Goal: Task Accomplishment & Management: Complete application form

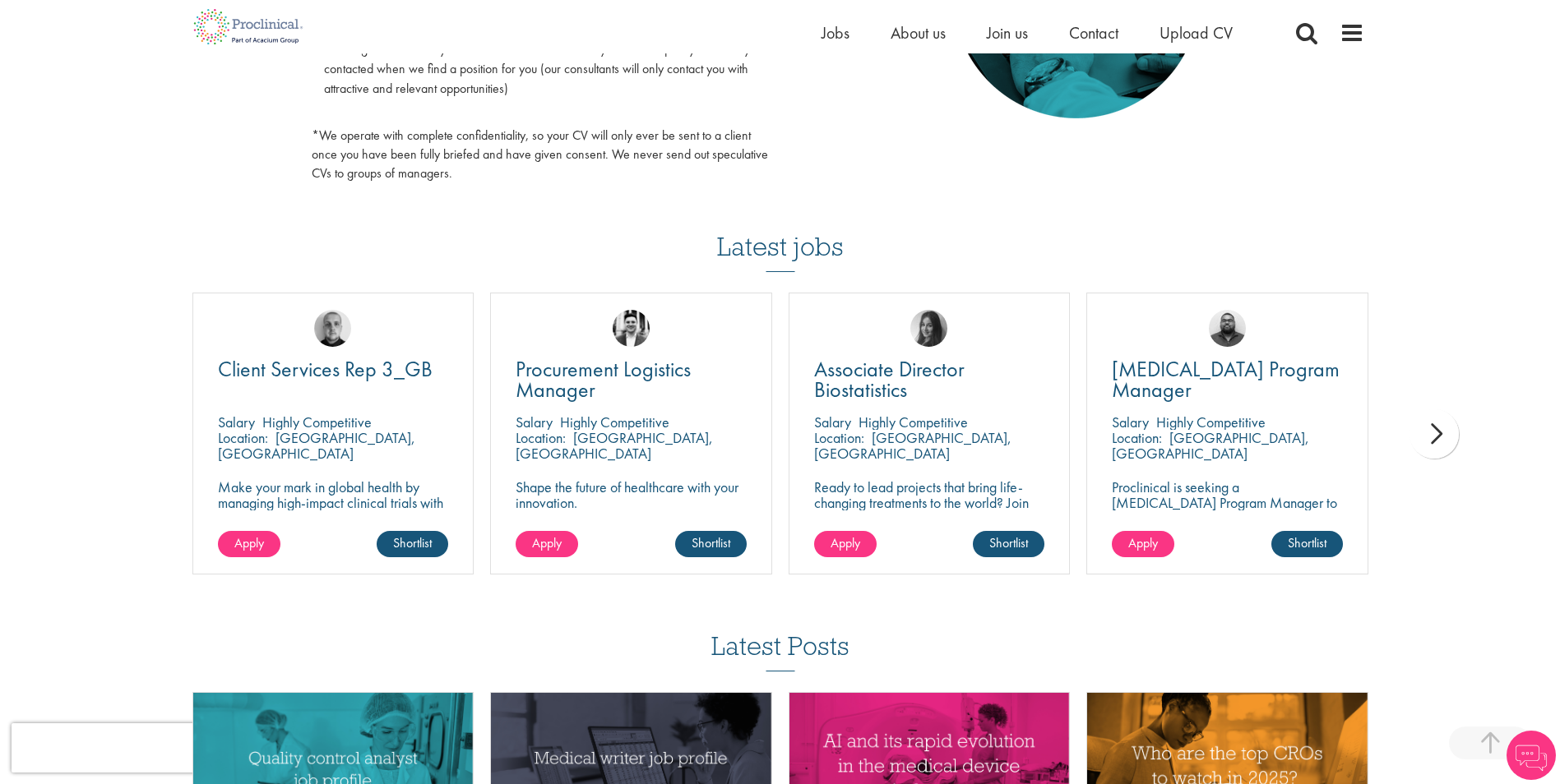
scroll to position [986, 0]
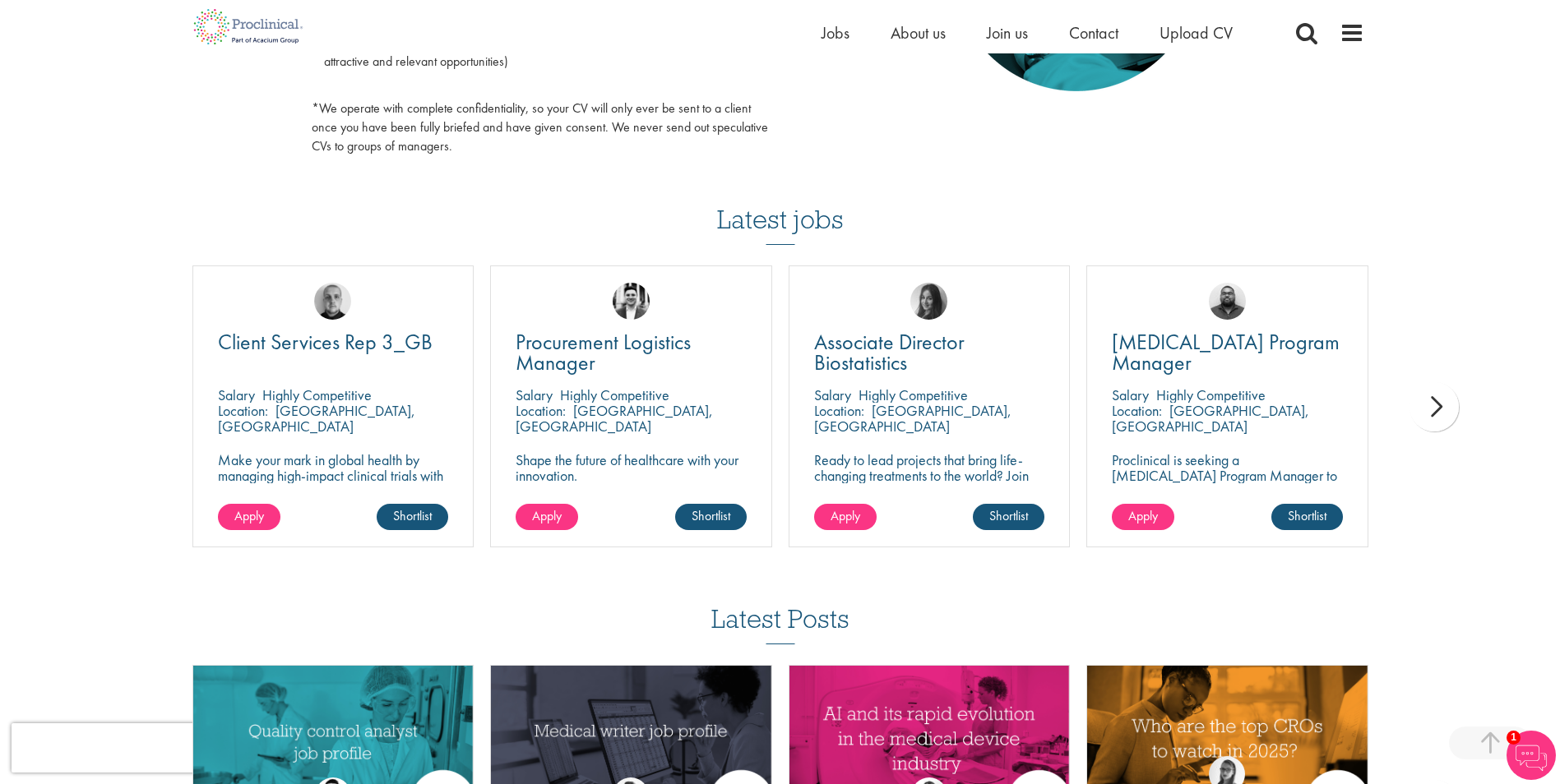
click at [1421, 400] on div "next" at bounding box center [1435, 407] width 50 height 50
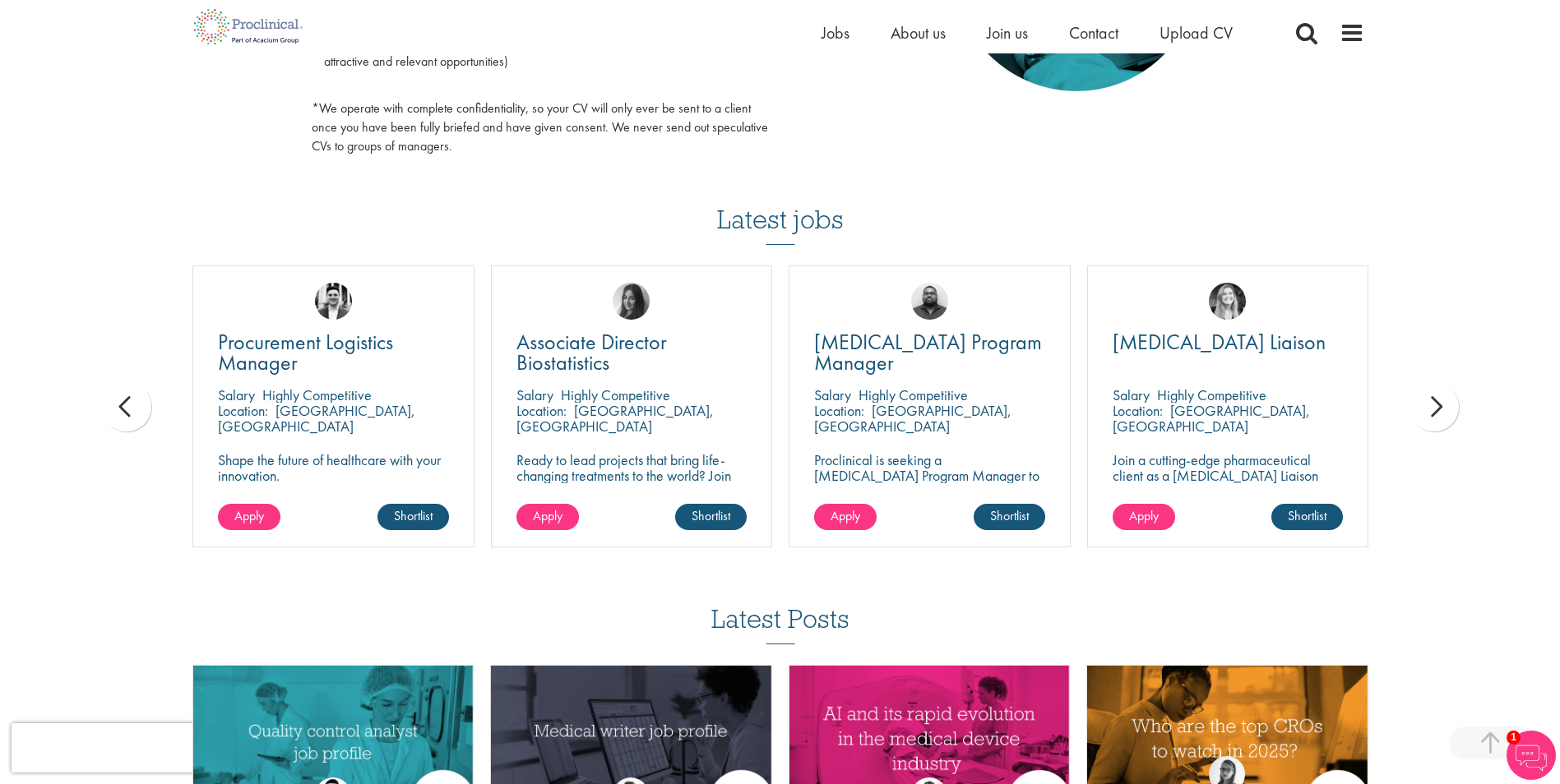
click at [1419, 402] on div "next" at bounding box center [1435, 407] width 50 height 50
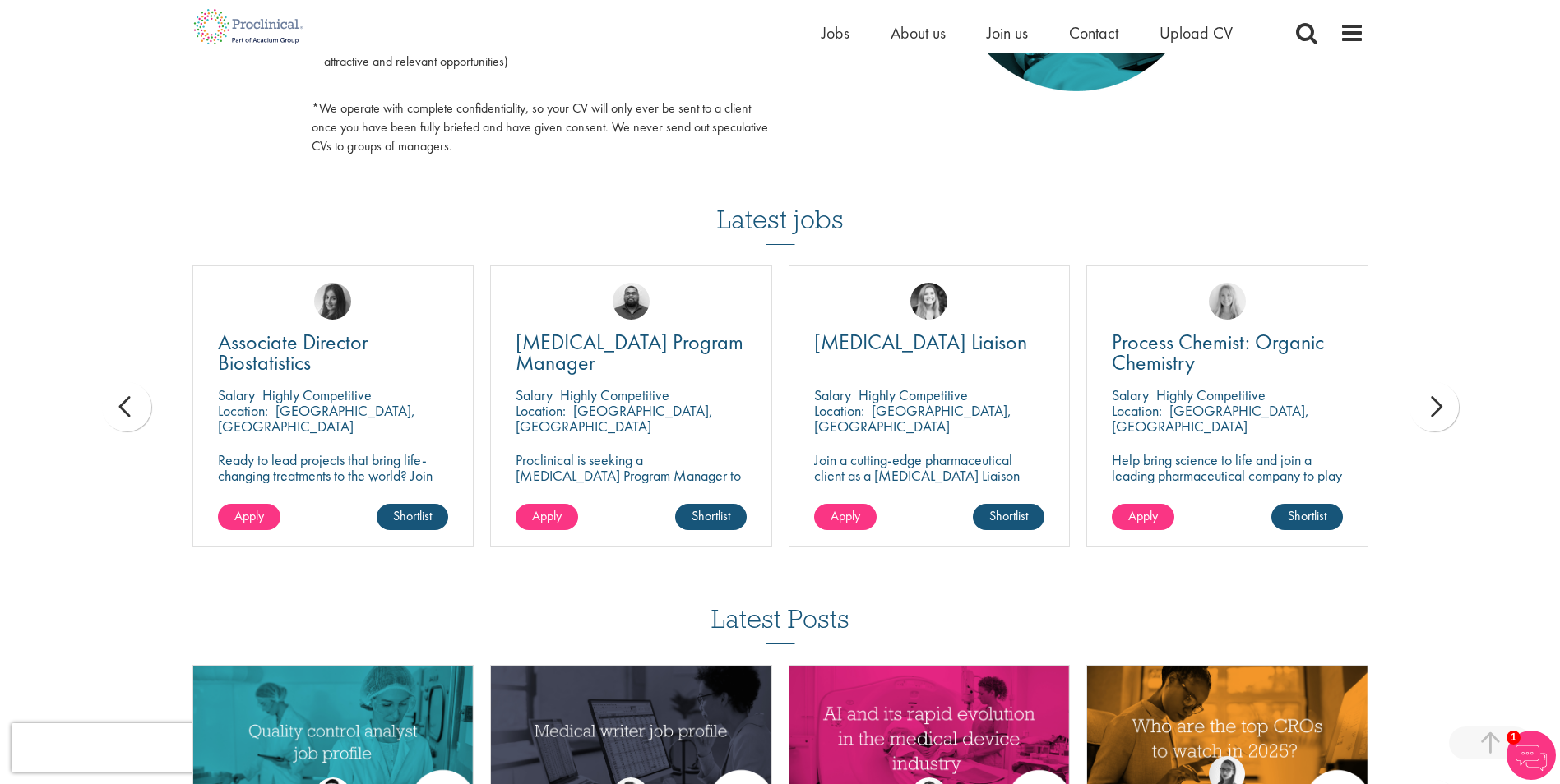
click at [1419, 402] on div "next" at bounding box center [1435, 407] width 50 height 50
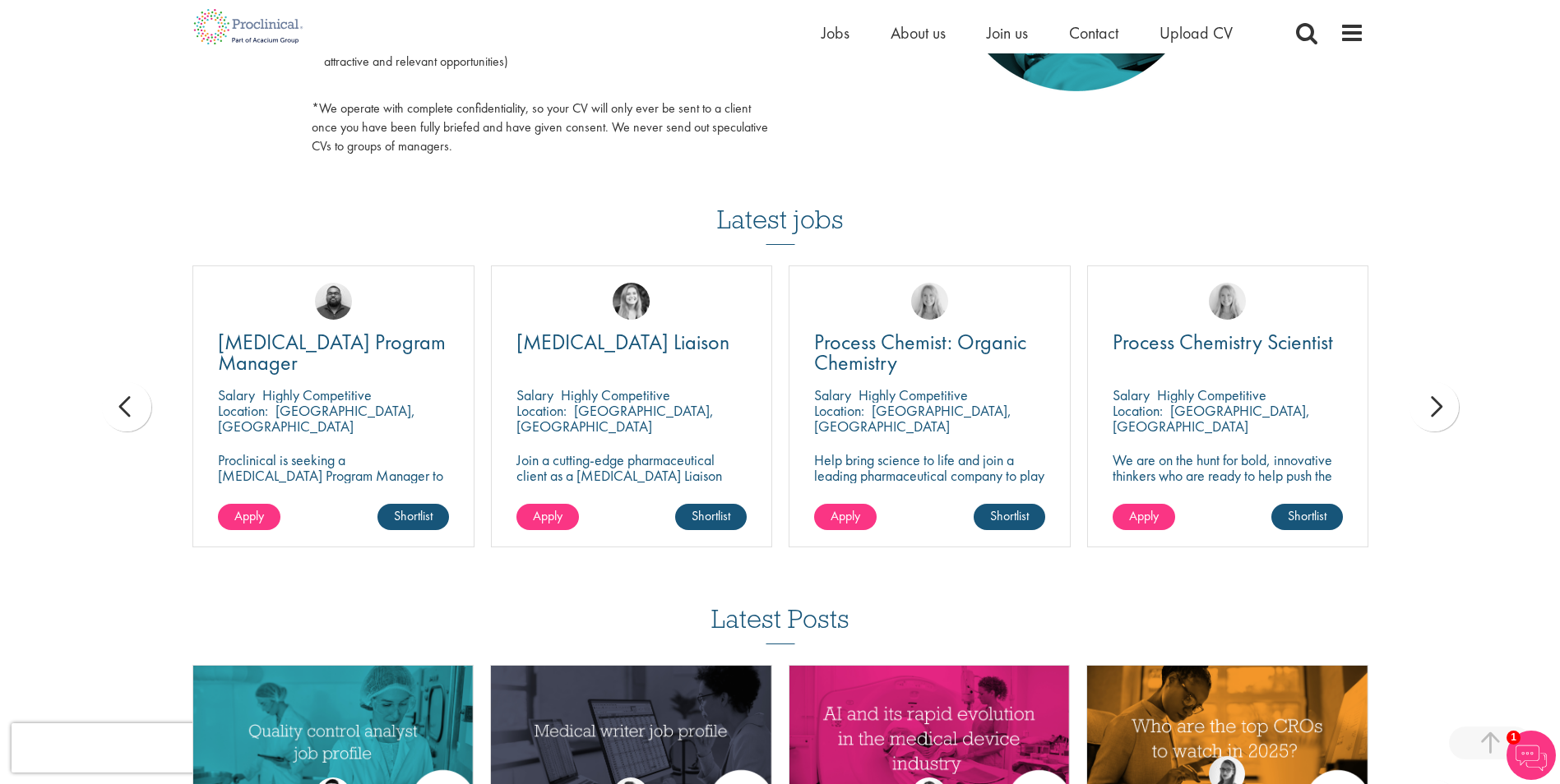
click at [1419, 397] on div "next" at bounding box center [1435, 407] width 50 height 50
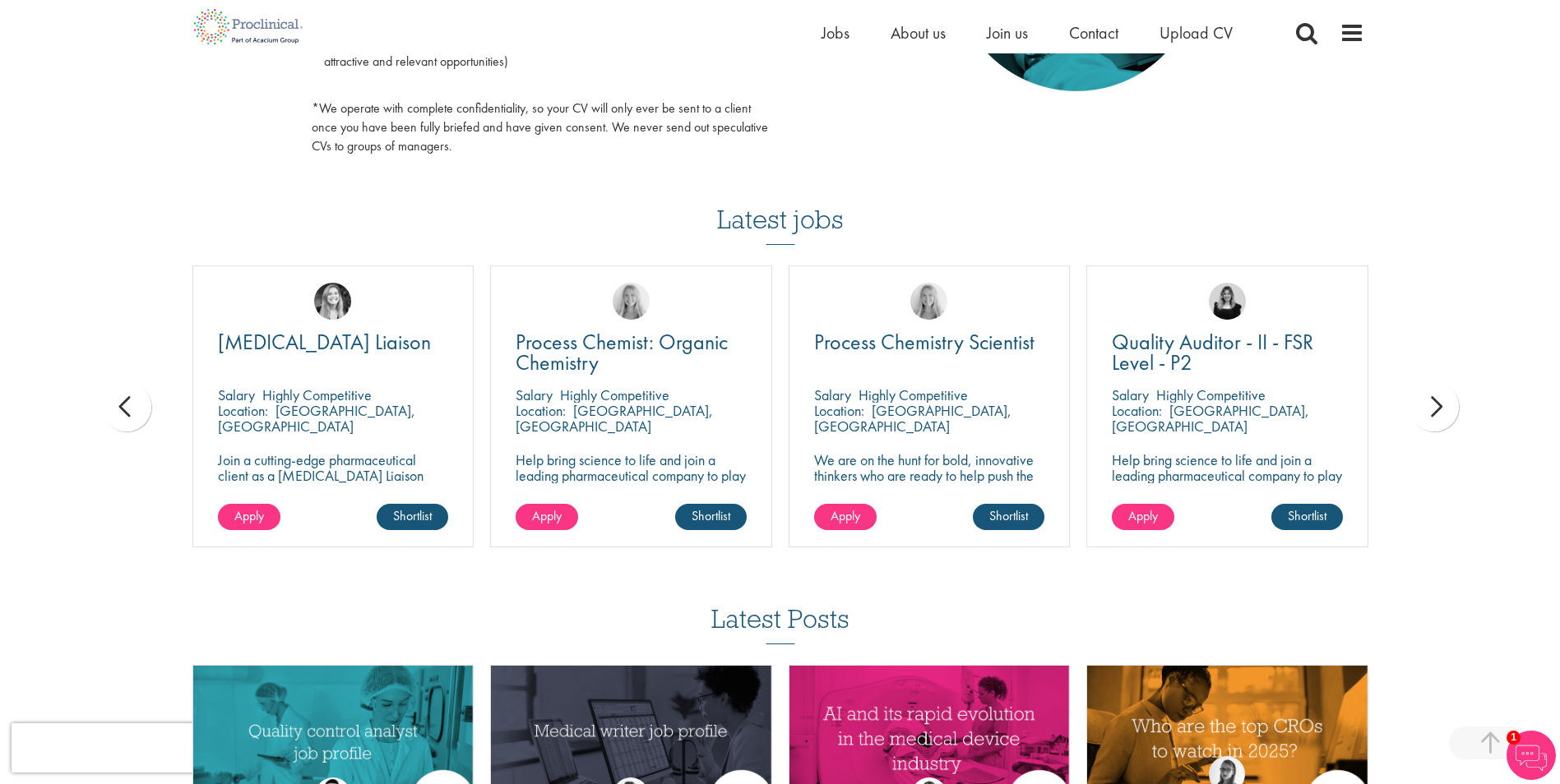
click at [1418, 397] on div "next" at bounding box center [1435, 407] width 50 height 50
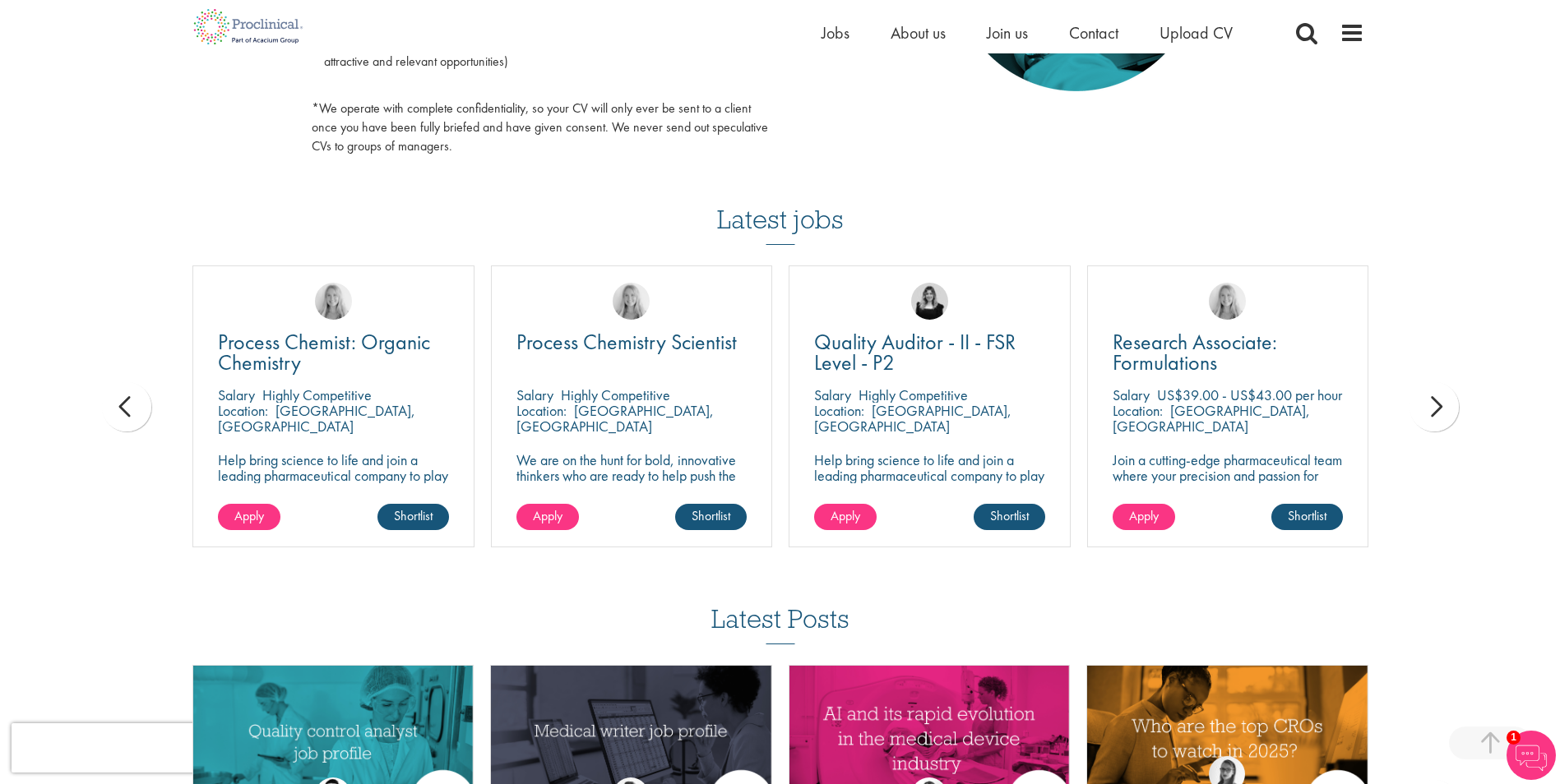
click at [1418, 397] on div "next" at bounding box center [1435, 407] width 50 height 50
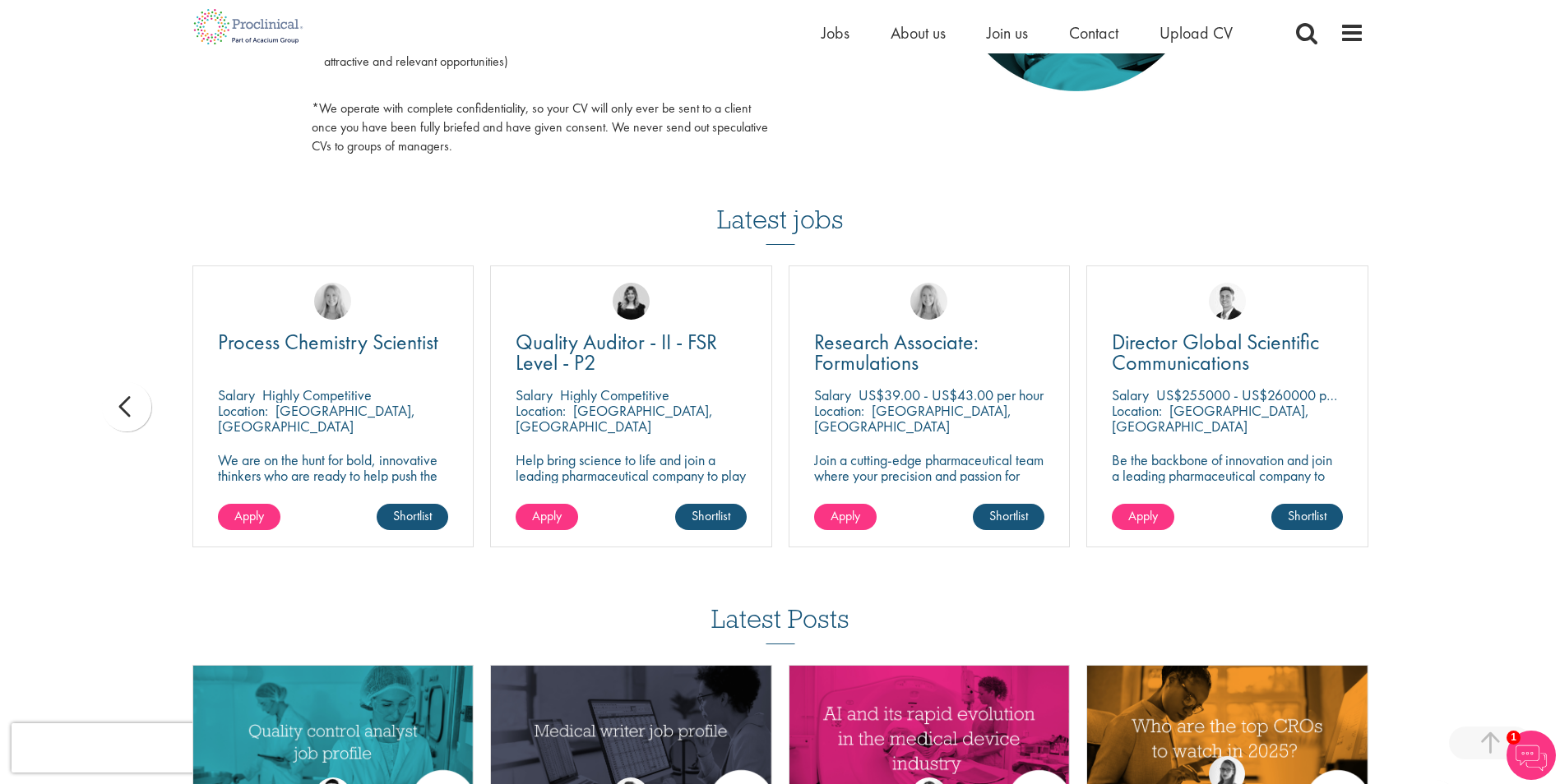
click at [1416, 398] on div "You are here: Home > Upload CV Upload CV Start getting matched with new jobs as…" at bounding box center [780, 12] width 1560 height 1997
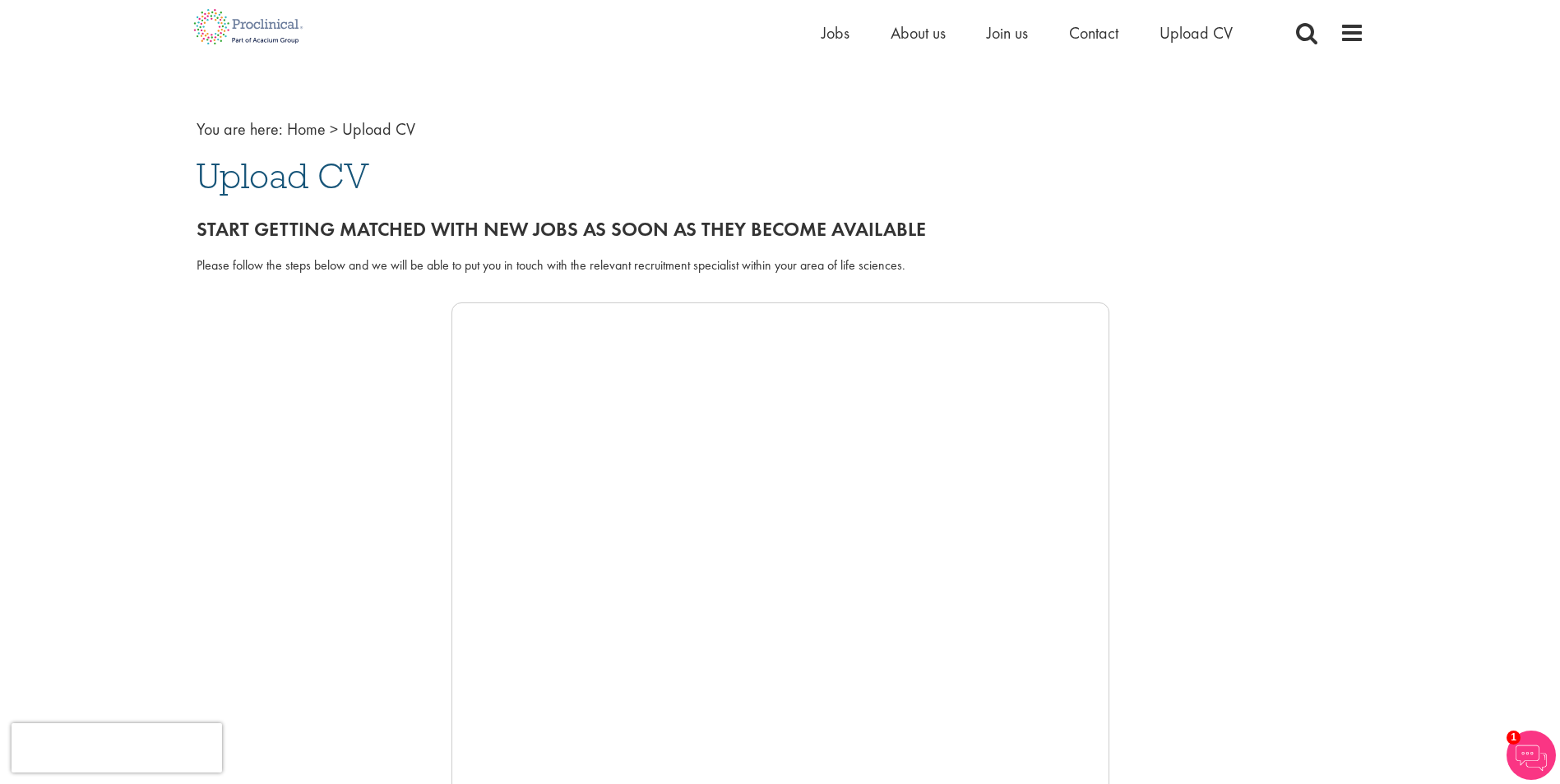
scroll to position [0, 0]
